Goal: Check status

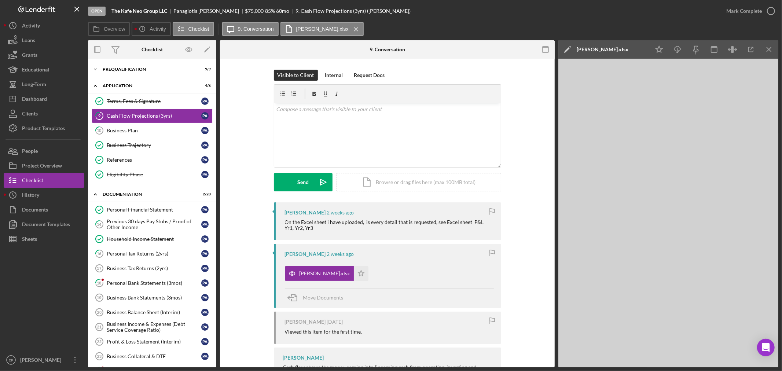
scroll to position [81, 0]
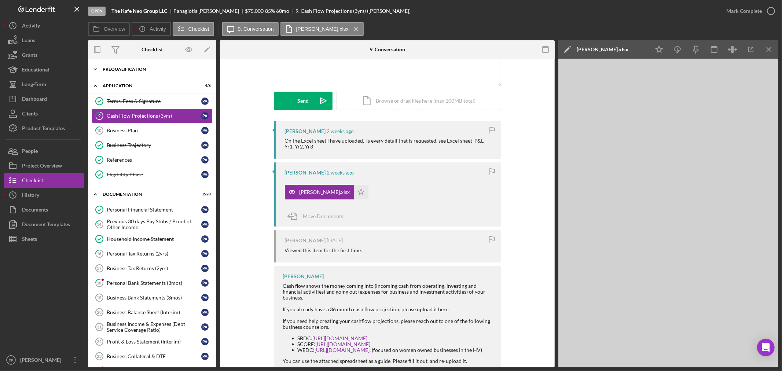
click at [119, 72] on div "Icon/Expander Prequalification 9 / 9" at bounding box center [152, 69] width 128 height 15
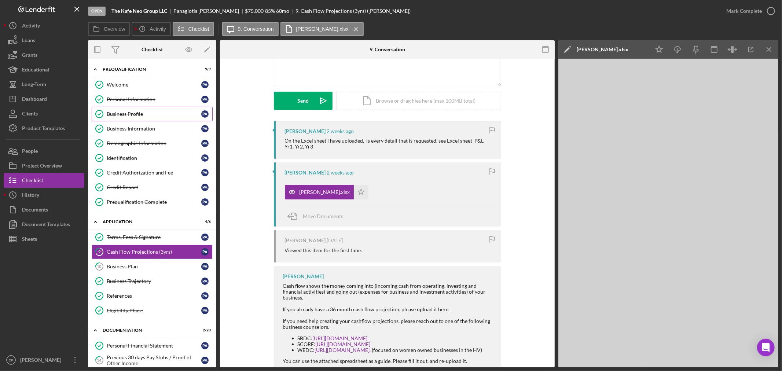
click at [128, 115] on div "Business Profile" at bounding box center [154, 114] width 95 height 6
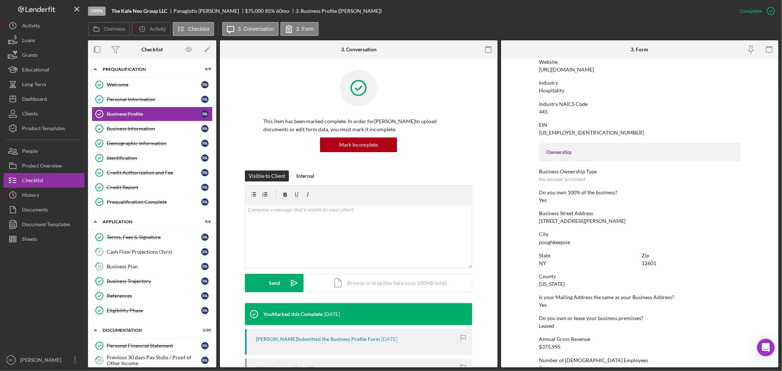
scroll to position [163, 0]
